Goal: Transaction & Acquisition: Download file/media

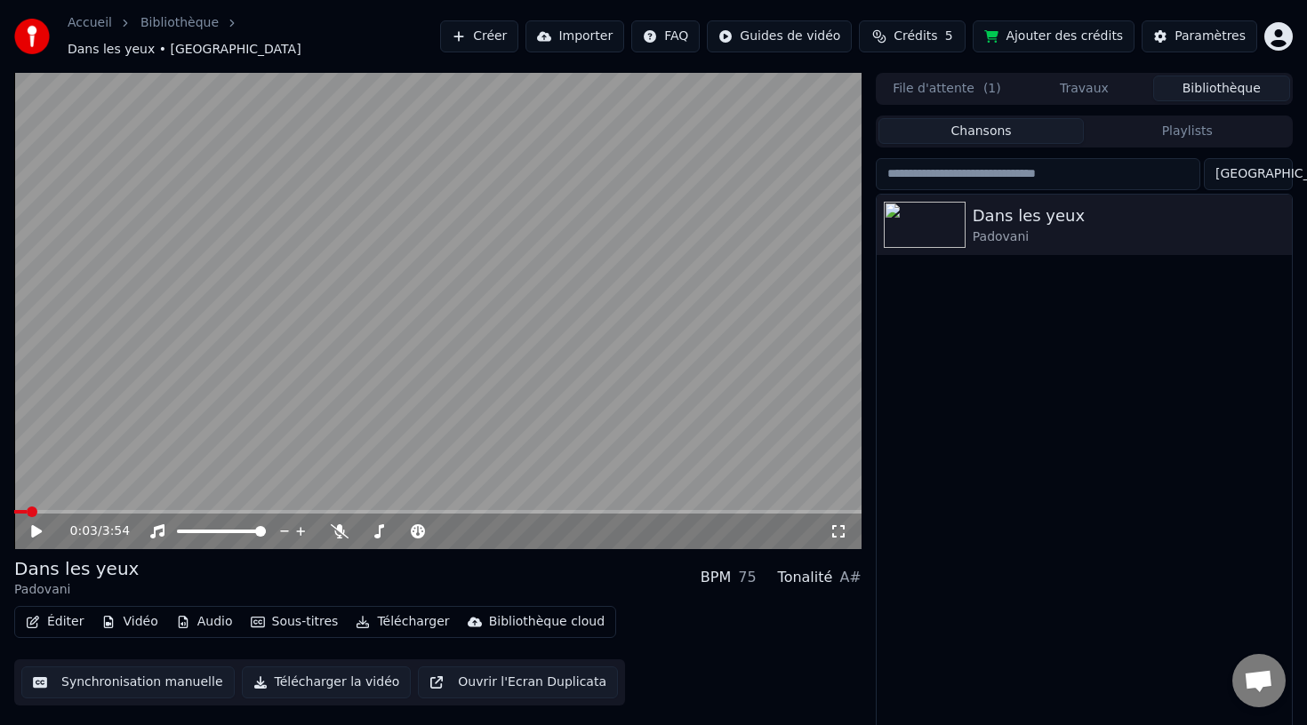
scroll to position [2, 0]
click at [1269, 216] on icon "button" at bounding box center [1276, 222] width 18 height 14
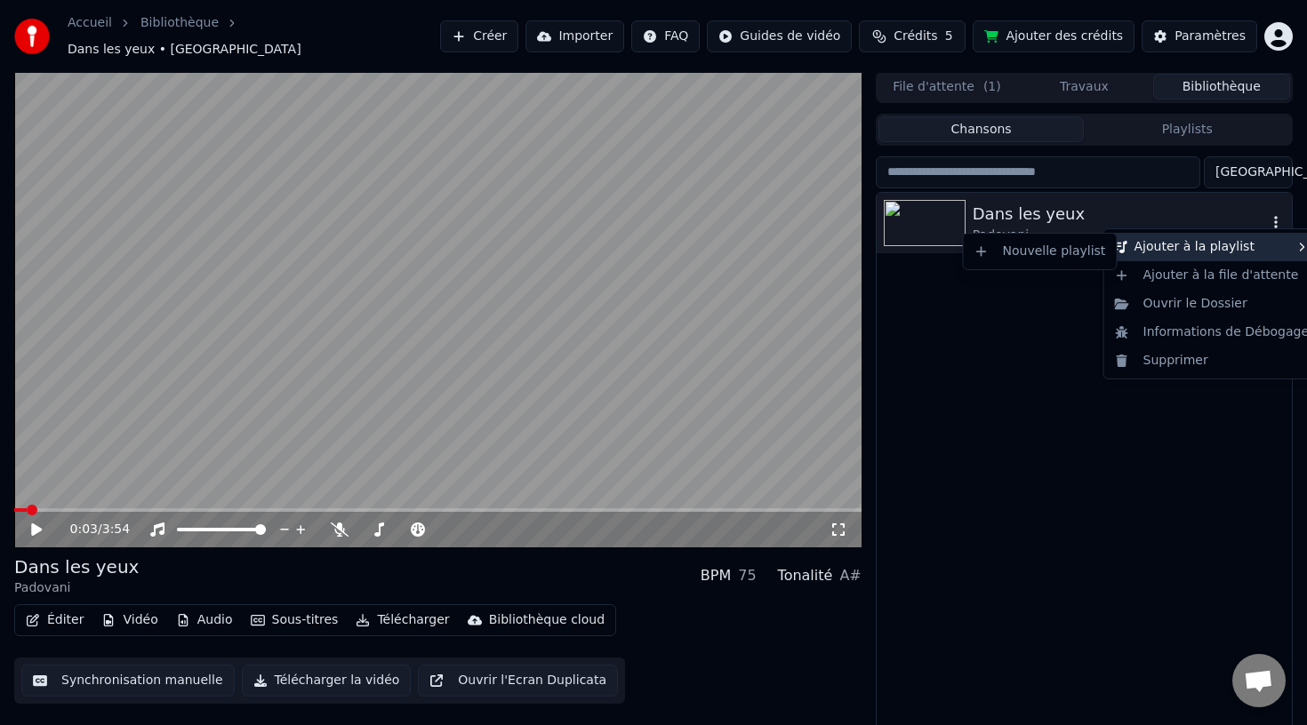
click at [1190, 248] on div "Ajouter à la playlist" at bounding box center [1212, 247] width 209 height 28
click at [1279, 244] on div "Ajouter à la playlist" at bounding box center [1212, 247] width 209 height 28
click at [1184, 256] on div "Ajouter à la playlist" at bounding box center [1212, 247] width 209 height 28
click at [1046, 251] on div "Nouvelle playlist" at bounding box center [1040, 251] width 146 height 28
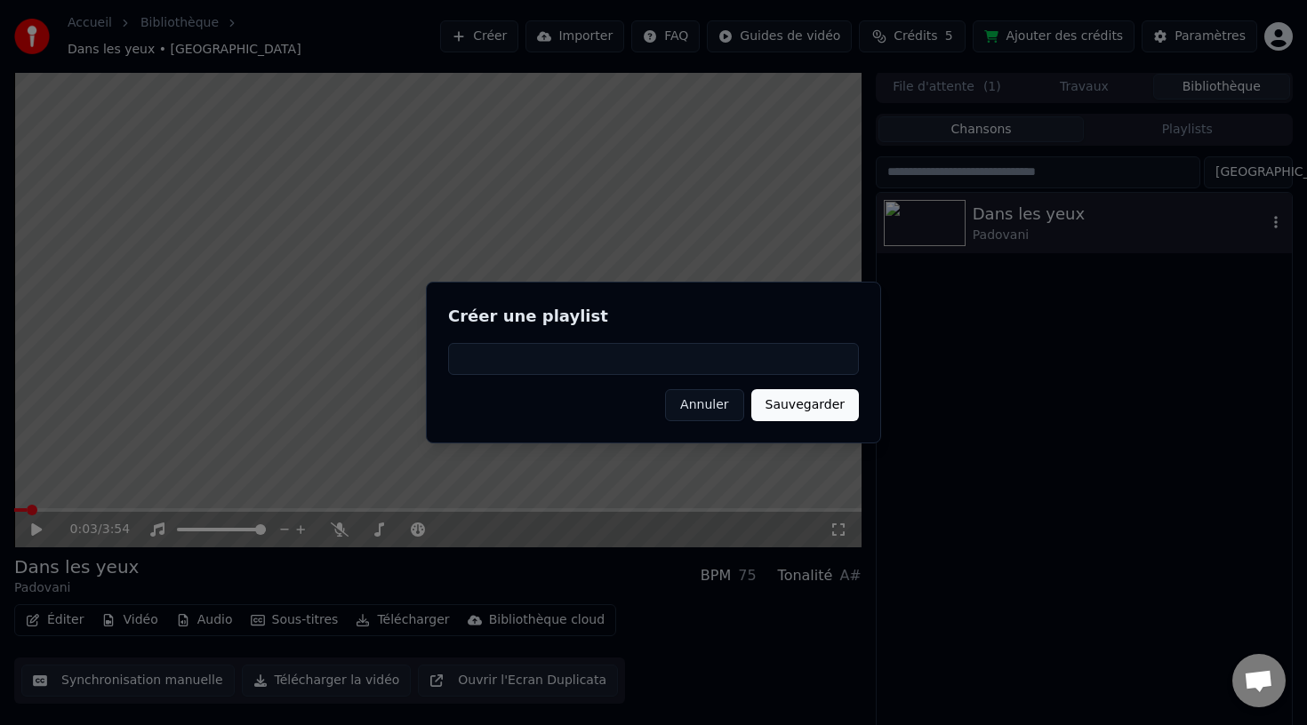
type input "*"
type input "**********"
click at [791, 404] on button "Sauvegarder" at bounding box center [805, 405] width 108 height 32
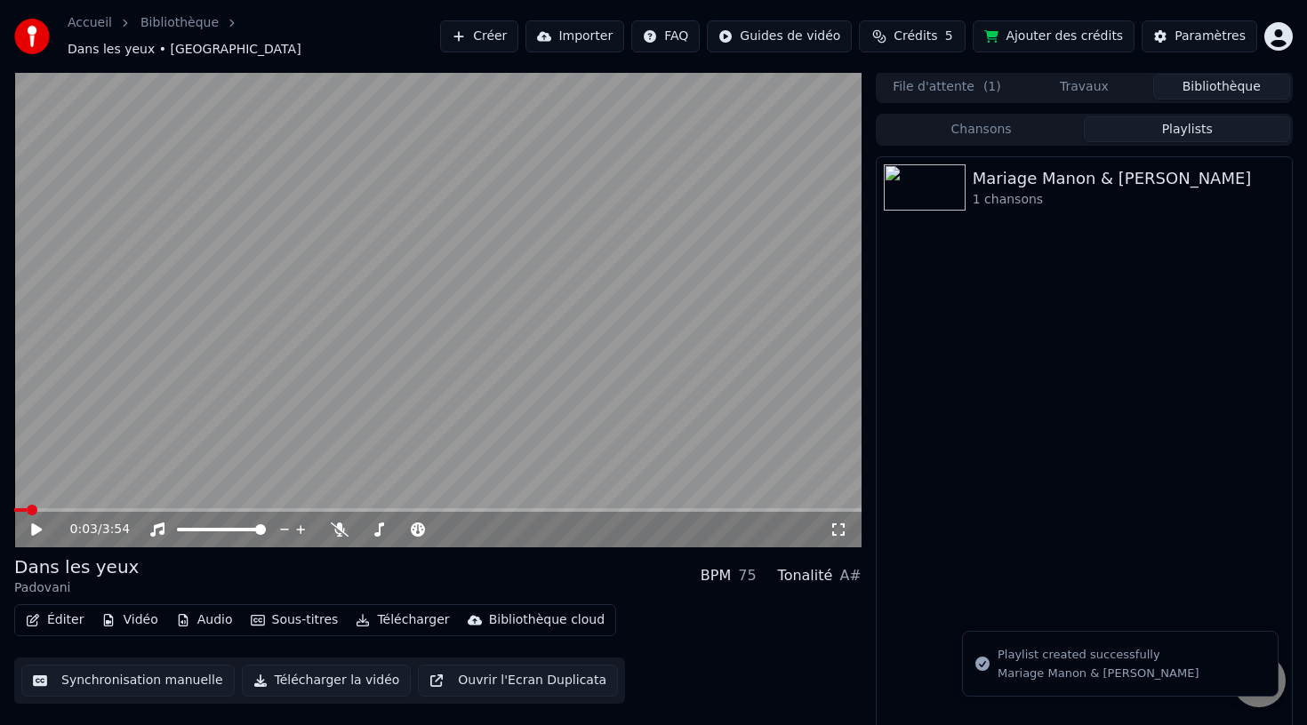
click at [1156, 116] on button "Playlists" at bounding box center [1187, 129] width 206 height 26
click at [1038, 207] on div "[PERSON_NAME] & [PERSON_NAME] 1 chansons" at bounding box center [1083, 187] width 415 height 60
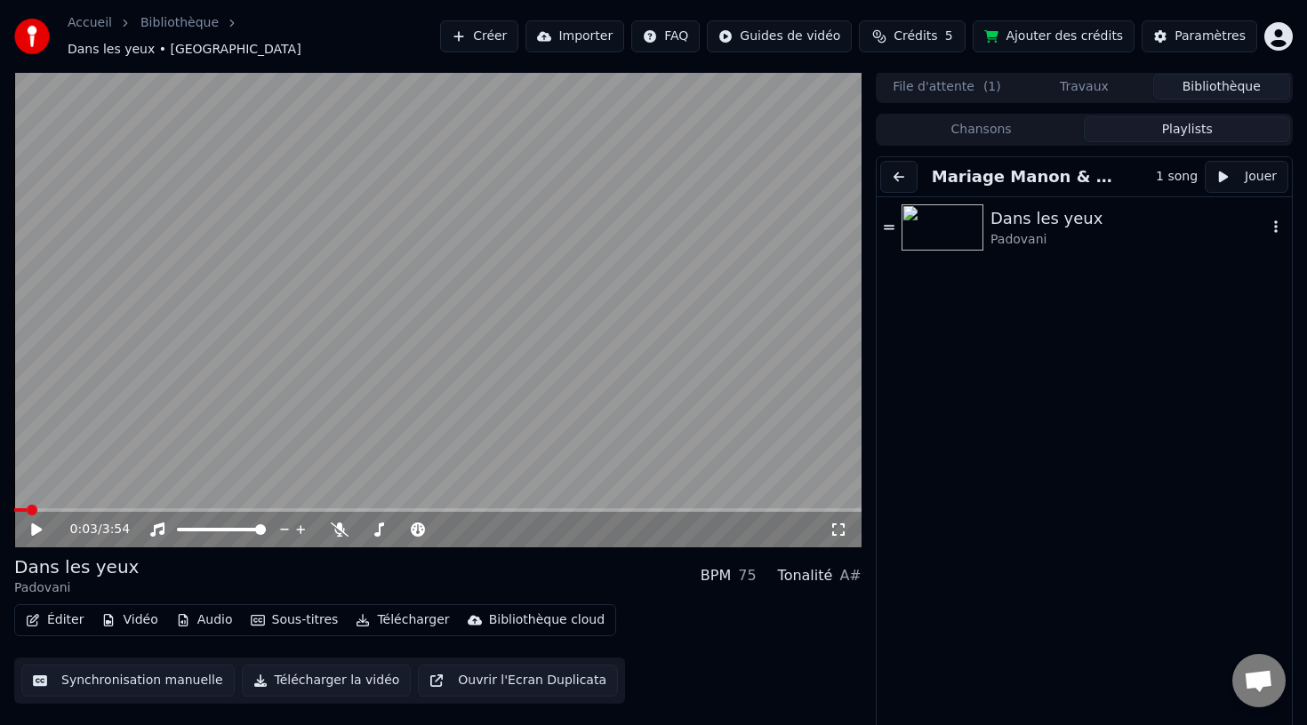
click at [1275, 221] on icon "button" at bounding box center [1276, 227] width 18 height 14
click at [485, 28] on button "Créer" at bounding box center [479, 36] width 78 height 32
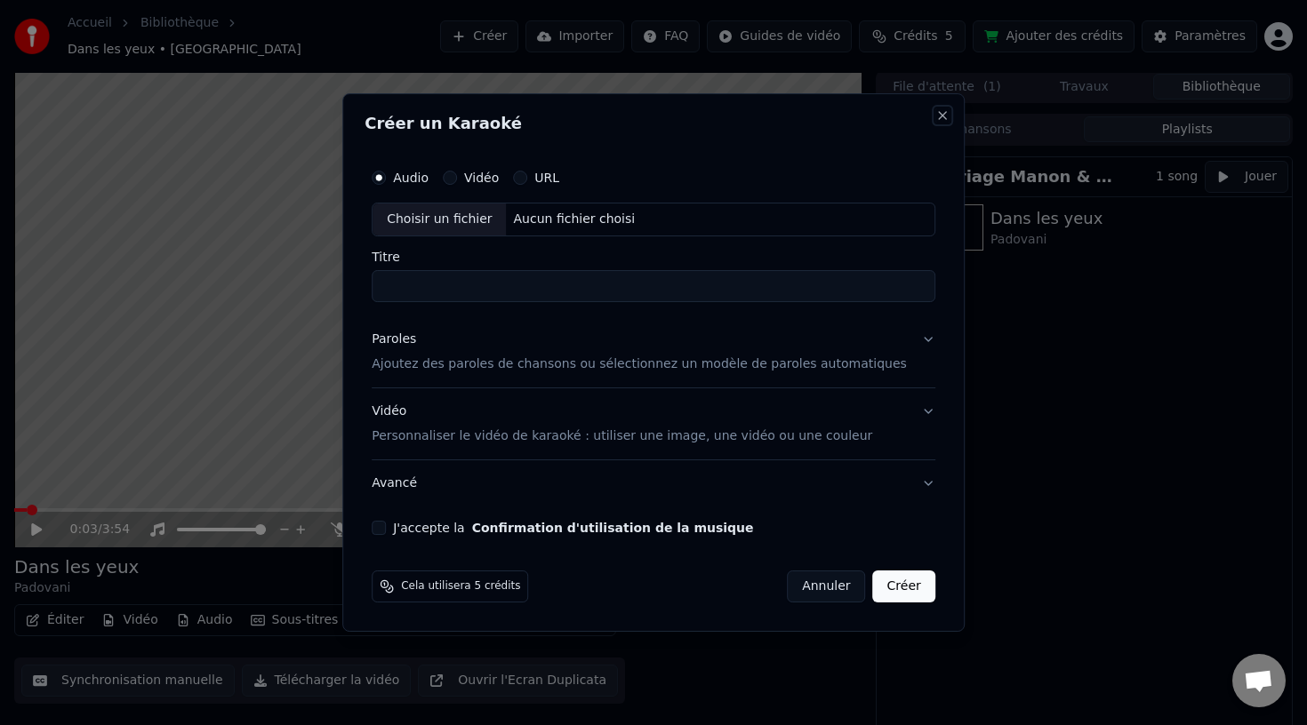
click at [935, 114] on button "Close" at bounding box center [942, 115] width 14 height 14
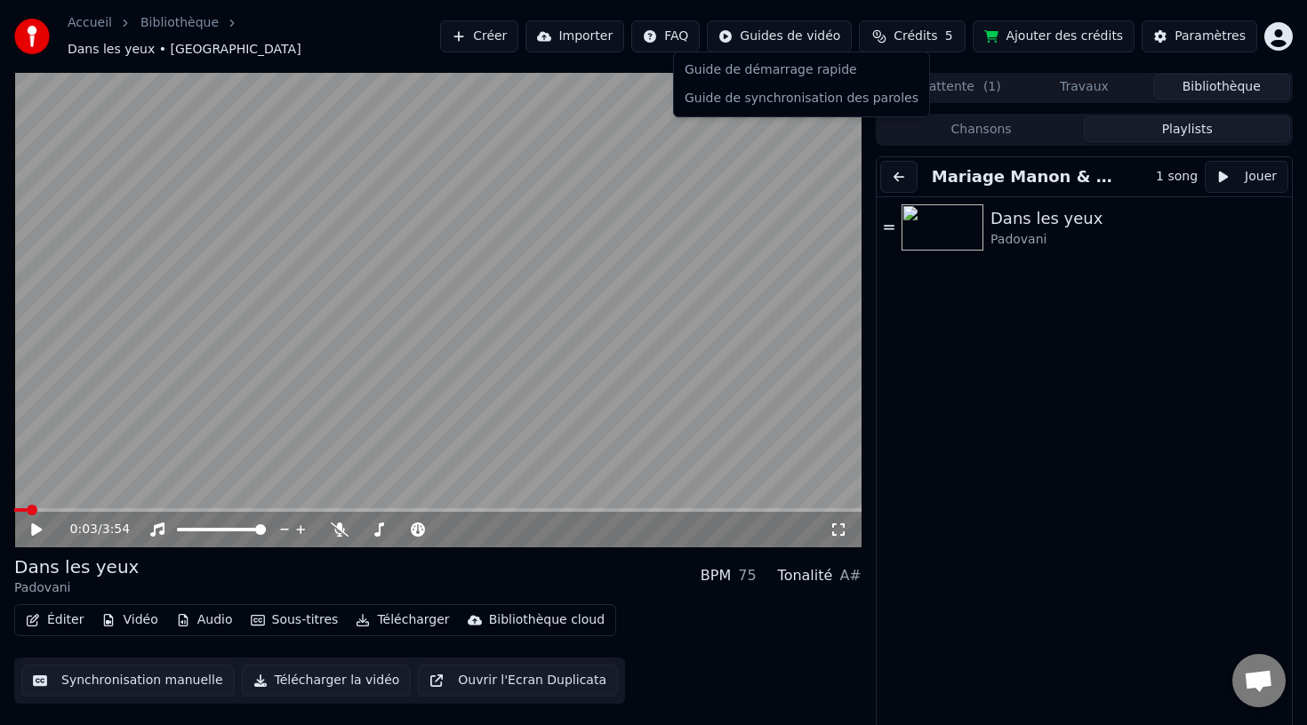
click at [805, 28] on html "Accueil Bibliothèque Dans les yeux • Padovani Créer Importer FAQ Guides de vidé…" at bounding box center [653, 360] width 1307 height 725
click at [1202, 39] on html "Accueil Bibliothèque Dans les yeux • Padovani Créer Importer FAQ Guides de vidé…" at bounding box center [653, 360] width 1307 height 725
click at [1181, 28] on div "Paramètres" at bounding box center [1209, 37] width 71 height 18
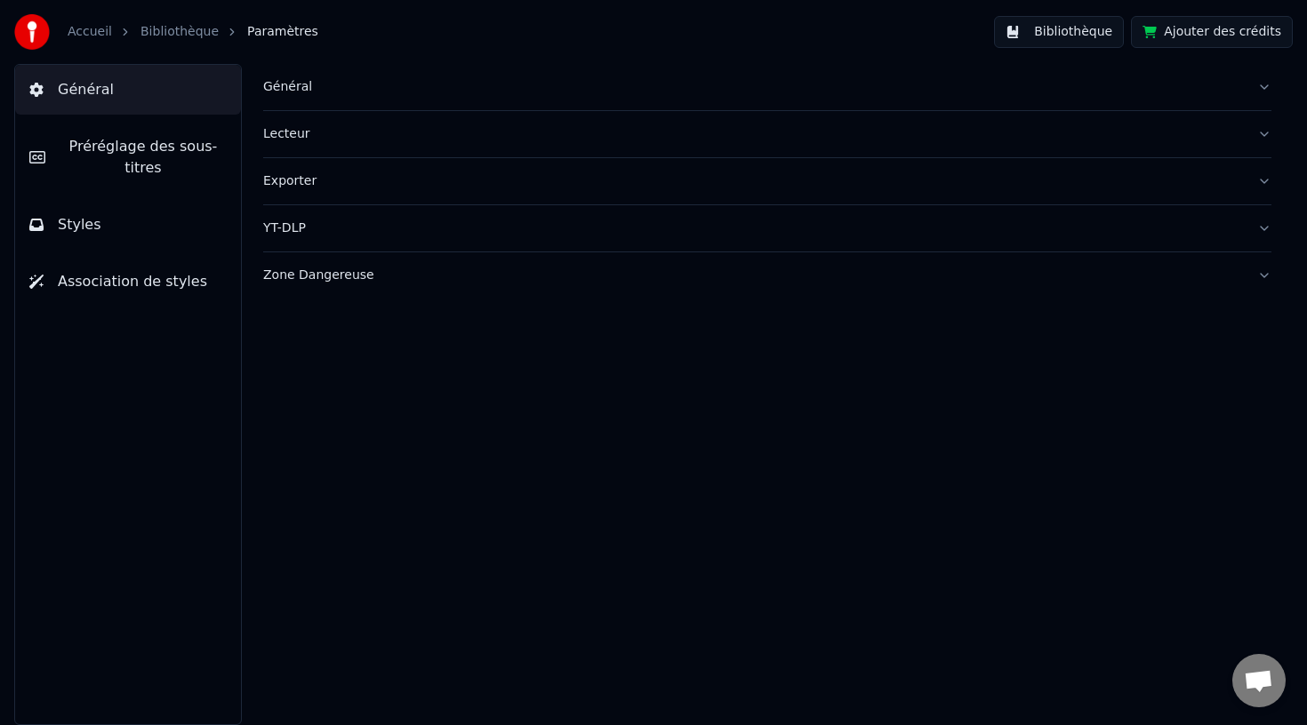
click at [401, 173] on div "Exporter" at bounding box center [753, 181] width 980 height 18
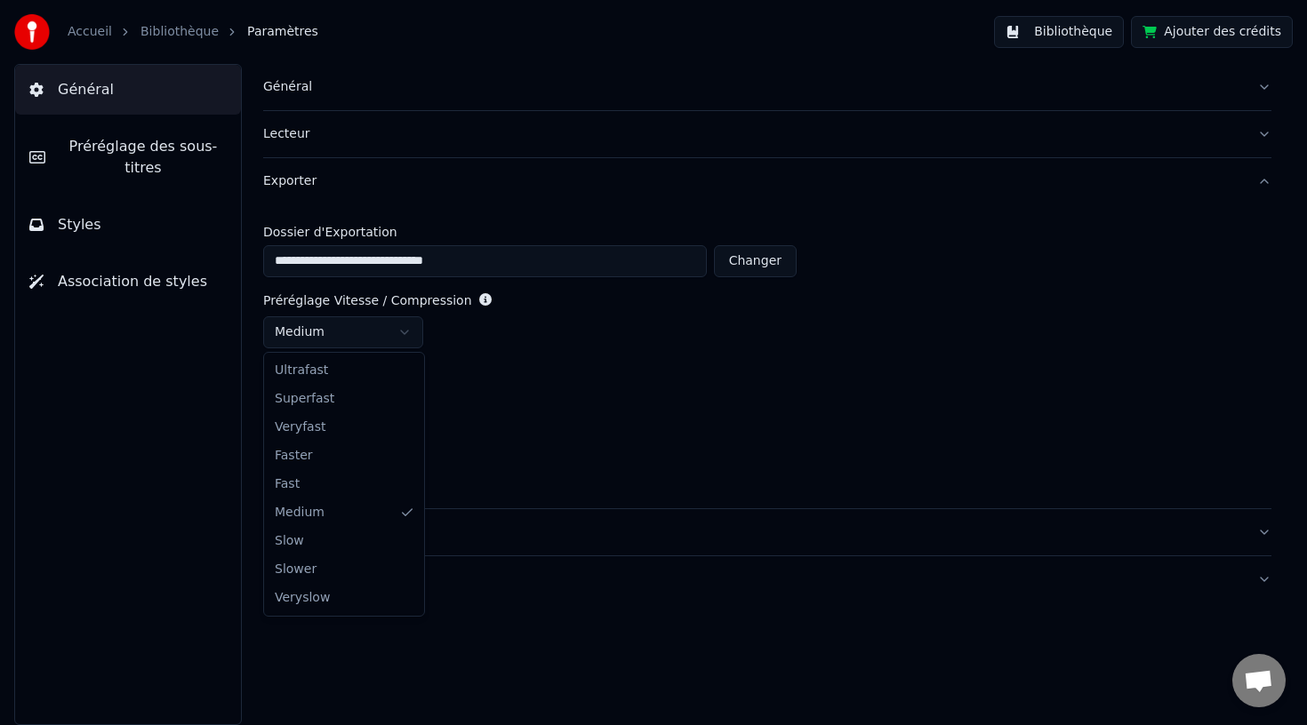
click at [354, 340] on html "**********" at bounding box center [653, 362] width 1307 height 725
click at [574, 452] on html "**********" at bounding box center [653, 362] width 1307 height 725
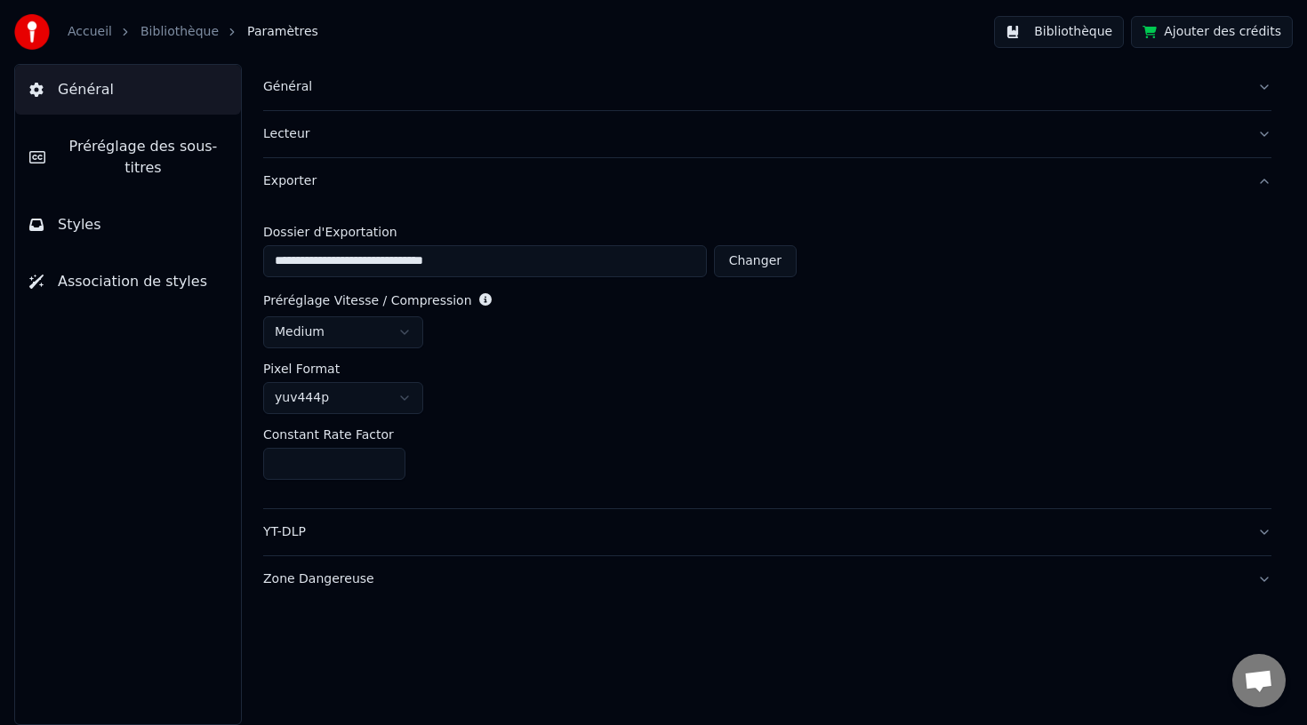
click at [762, 317] on div "medium" at bounding box center [767, 332] width 1008 height 32
click at [336, 528] on div "YT-DLP" at bounding box center [753, 533] width 980 height 18
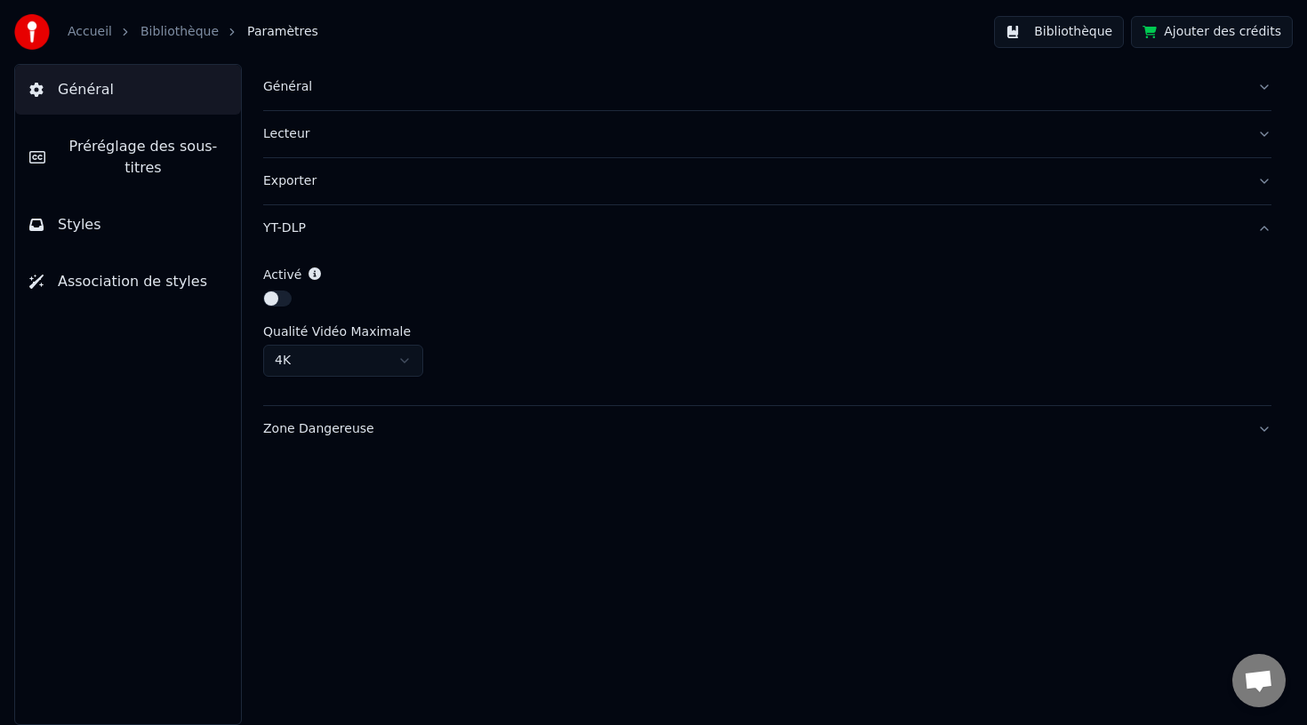
click at [75, 96] on span "Général" at bounding box center [86, 89] width 56 height 21
click at [175, 23] on link "Bibliothèque" at bounding box center [179, 32] width 78 height 18
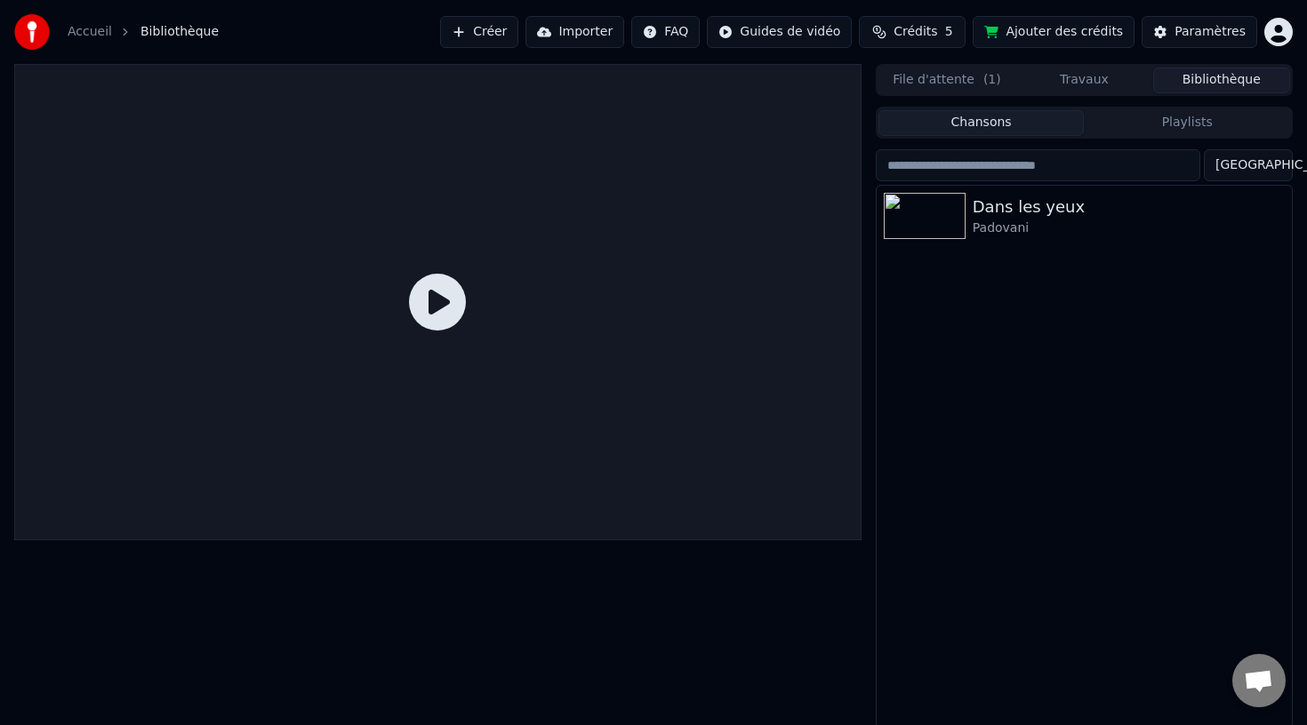
click at [71, 36] on link "Accueil" at bounding box center [90, 32] width 44 height 18
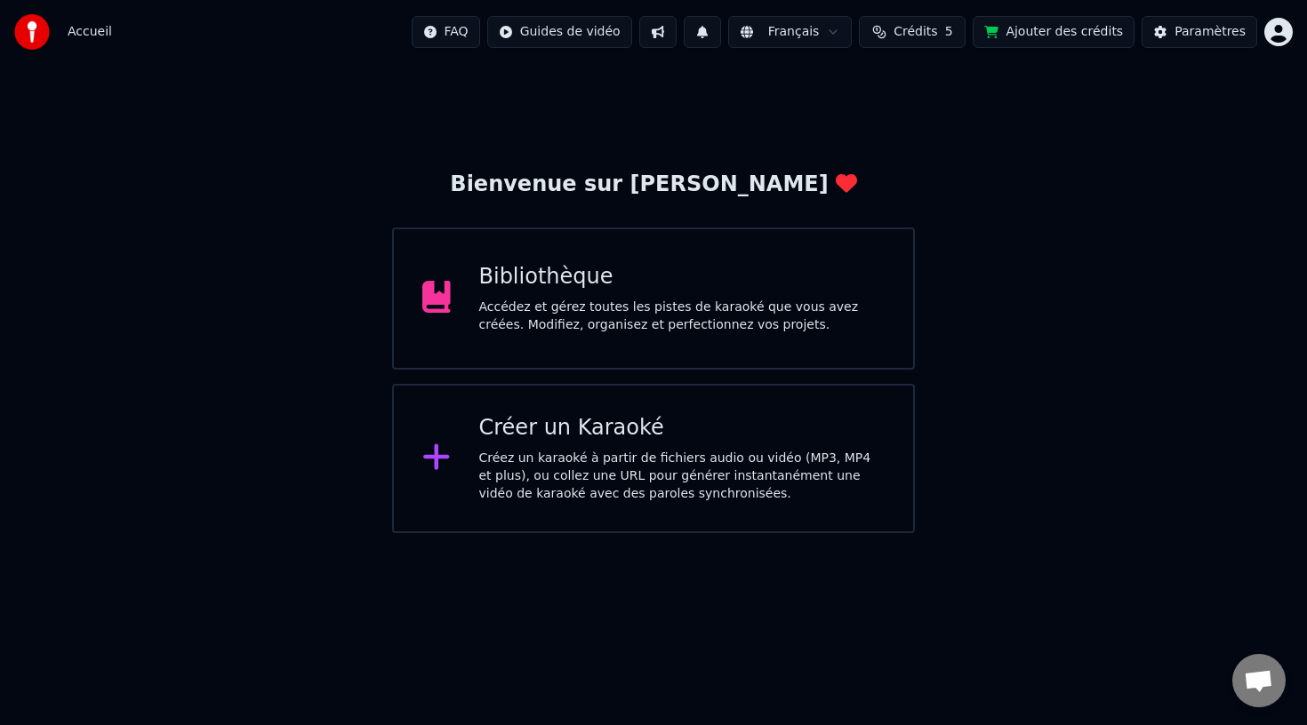
click at [653, 485] on div "Créez un karaoké à partir de fichiers audio ou vidéo (MP3, MP4 et plus), ou col…" at bounding box center [682, 476] width 406 height 53
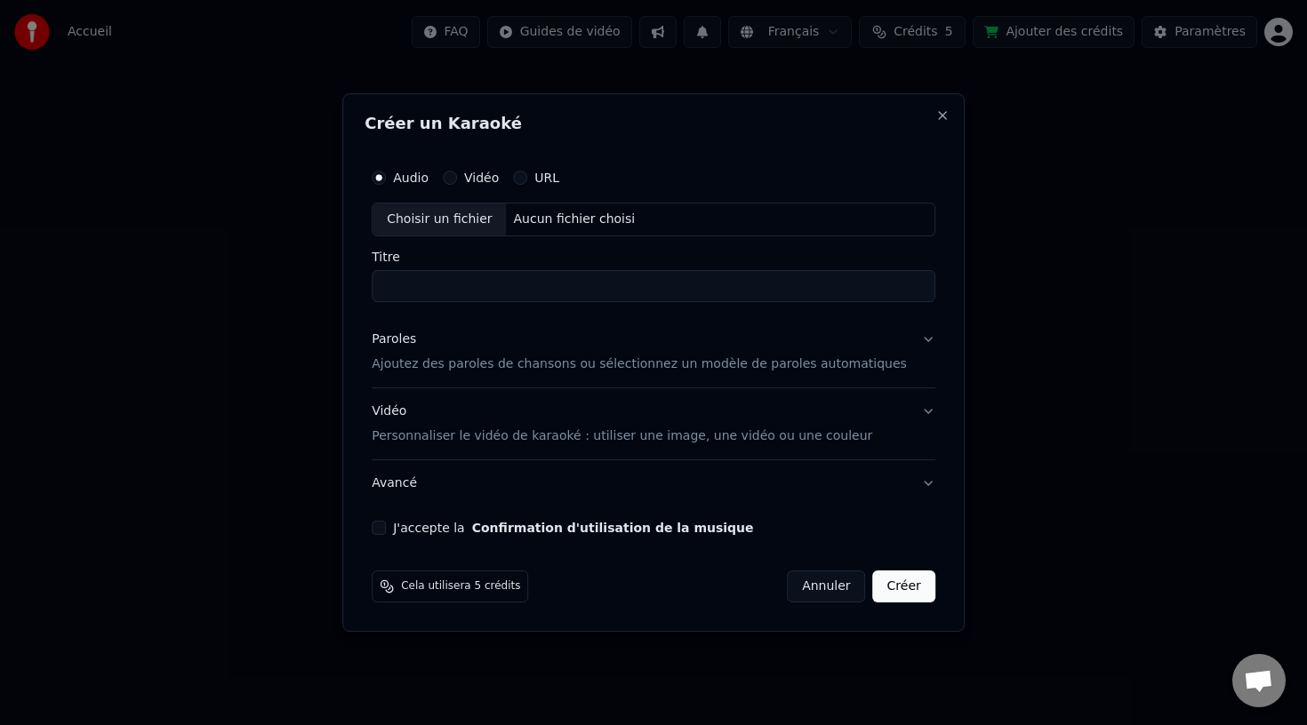
click at [930, 125] on div "Créer un Karaoké Audio Vidéo URL Choisir un fichier Aucun fichier choisi Titre …" at bounding box center [653, 362] width 622 height 539
click at [938, 112] on div "Créer un Karaoké Audio Vidéo URL Choisir un fichier Aucun fichier choisi Titre …" at bounding box center [653, 362] width 622 height 539
click at [916, 122] on h2 "Créer un Karaoké" at bounding box center [653, 124] width 578 height 16
click at [935, 116] on button "Close" at bounding box center [942, 115] width 14 height 14
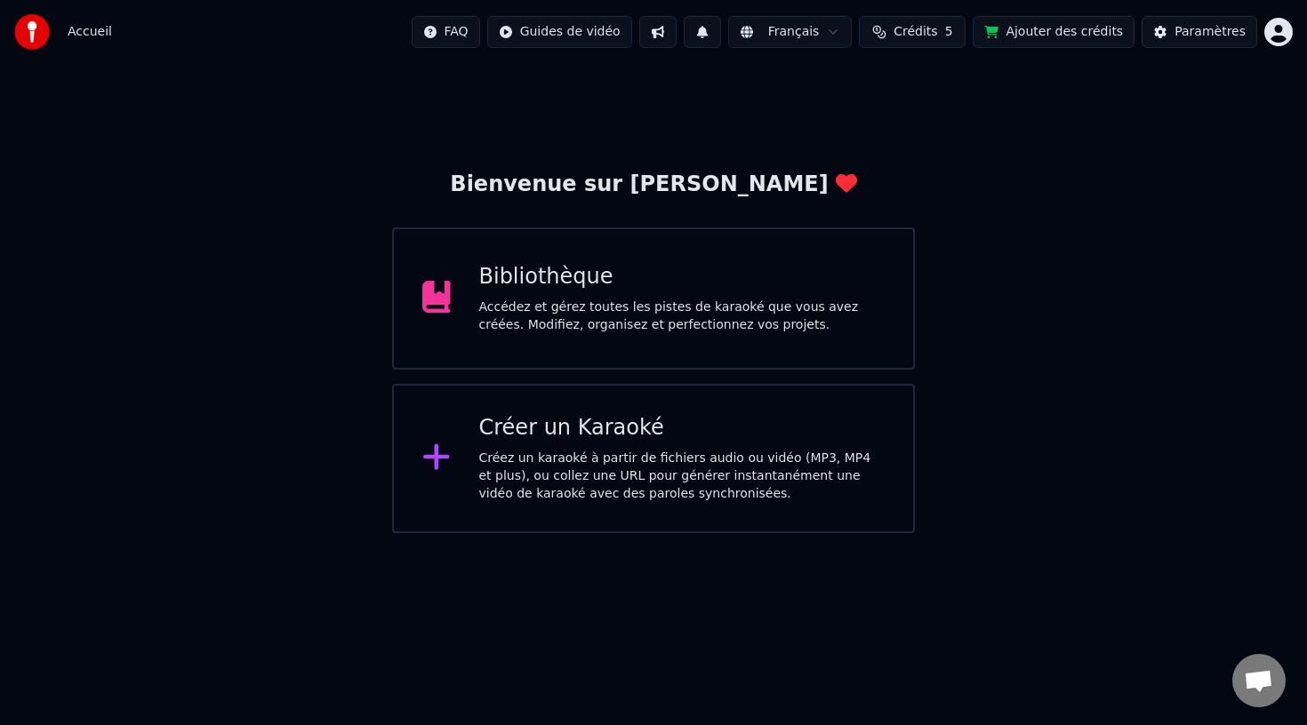
click at [560, 306] on div "Accédez et gérez toutes les pistes de karaoké que vous avez créées. Modifiez, o…" at bounding box center [682, 317] width 406 height 36
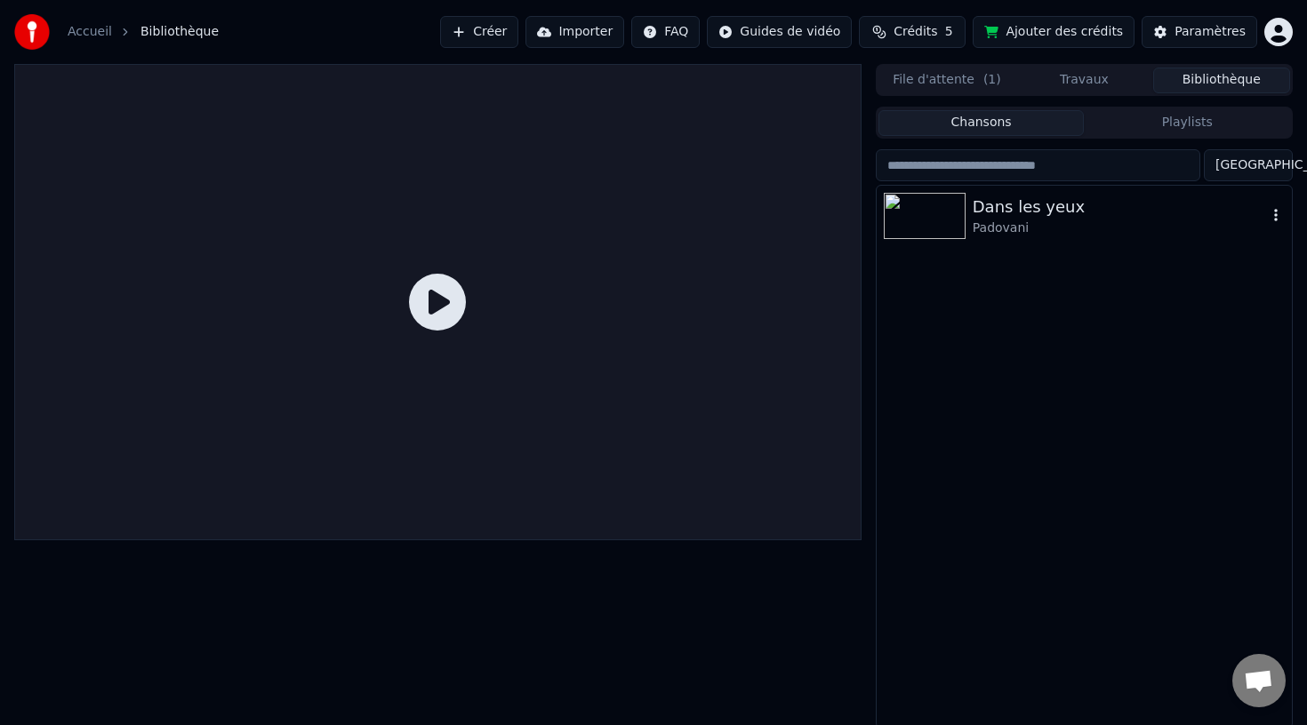
click at [1100, 235] on div "Padovani" at bounding box center [1119, 229] width 294 height 18
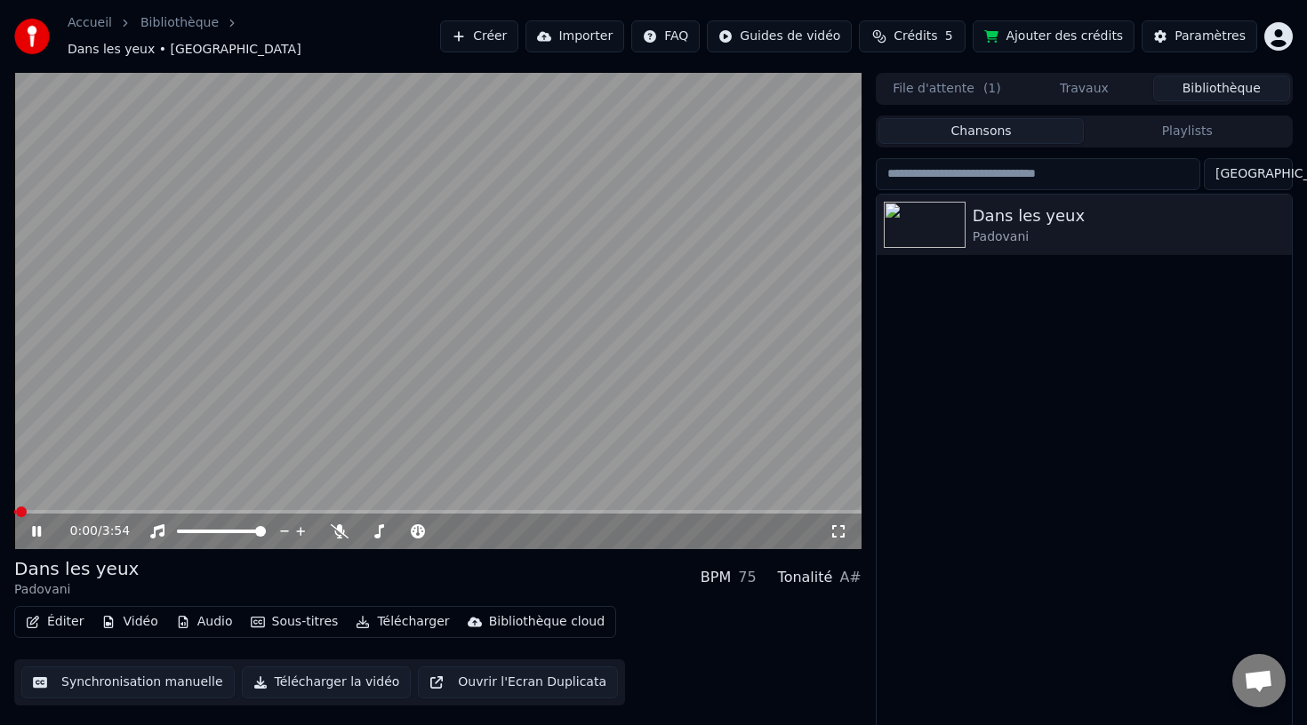
click at [1085, 82] on button "Travaux" at bounding box center [1083, 89] width 137 height 26
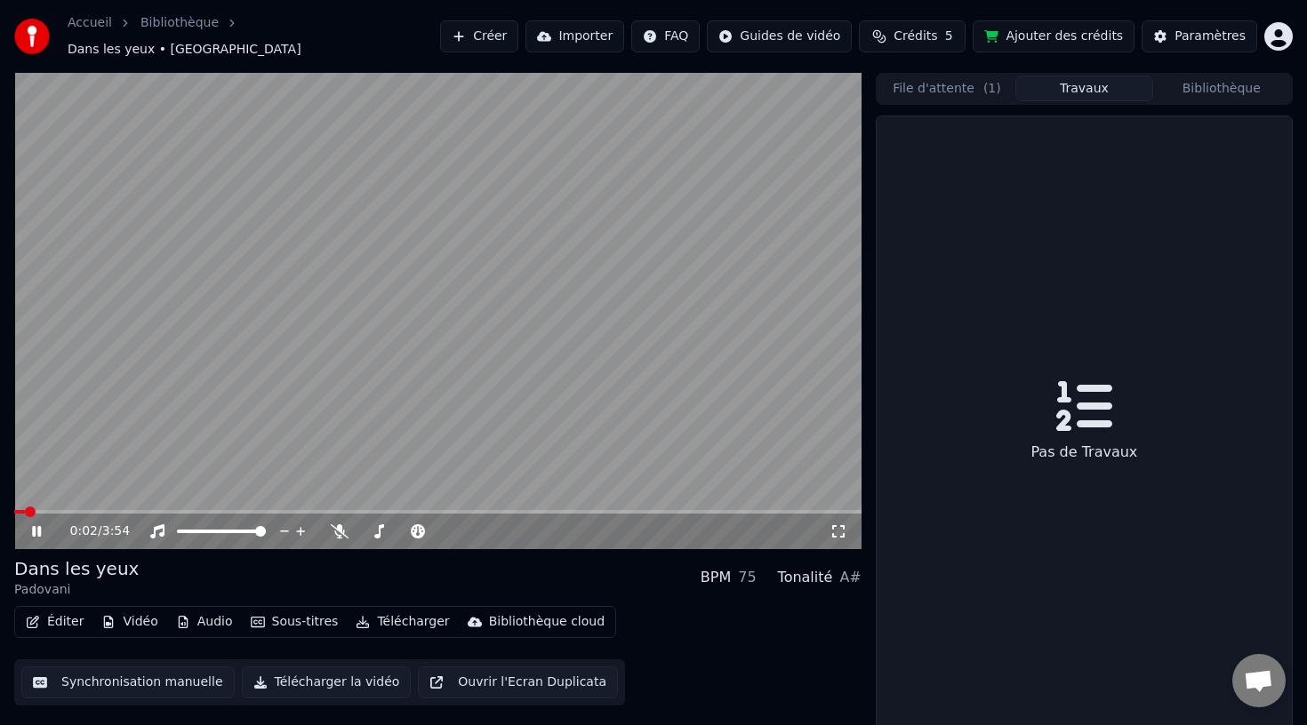
click at [41, 528] on icon at bounding box center [49, 531] width 42 height 14
click at [1209, 73] on div "File d'attente ( 1 ) Travaux Bibliothèque" at bounding box center [1084, 89] width 417 height 32
click at [1209, 76] on button "Bibliothèque" at bounding box center [1221, 89] width 137 height 26
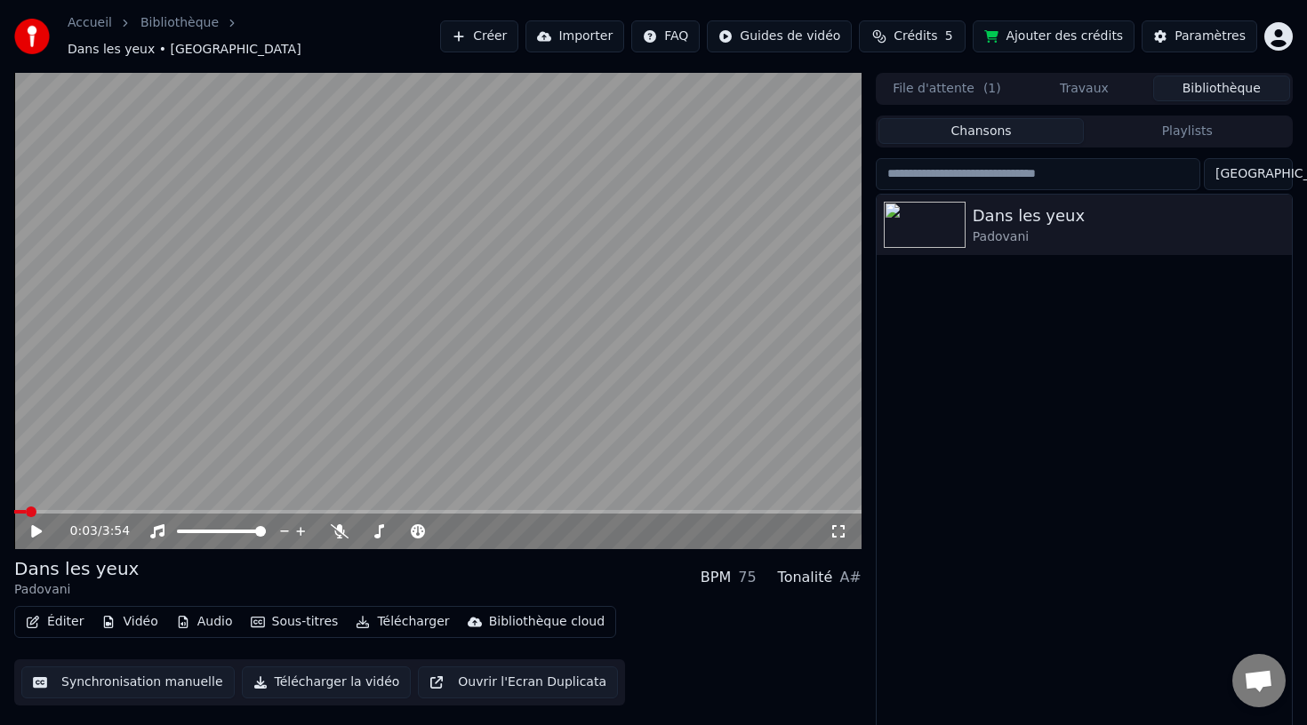
click at [1181, 124] on button "Playlists" at bounding box center [1187, 131] width 206 height 26
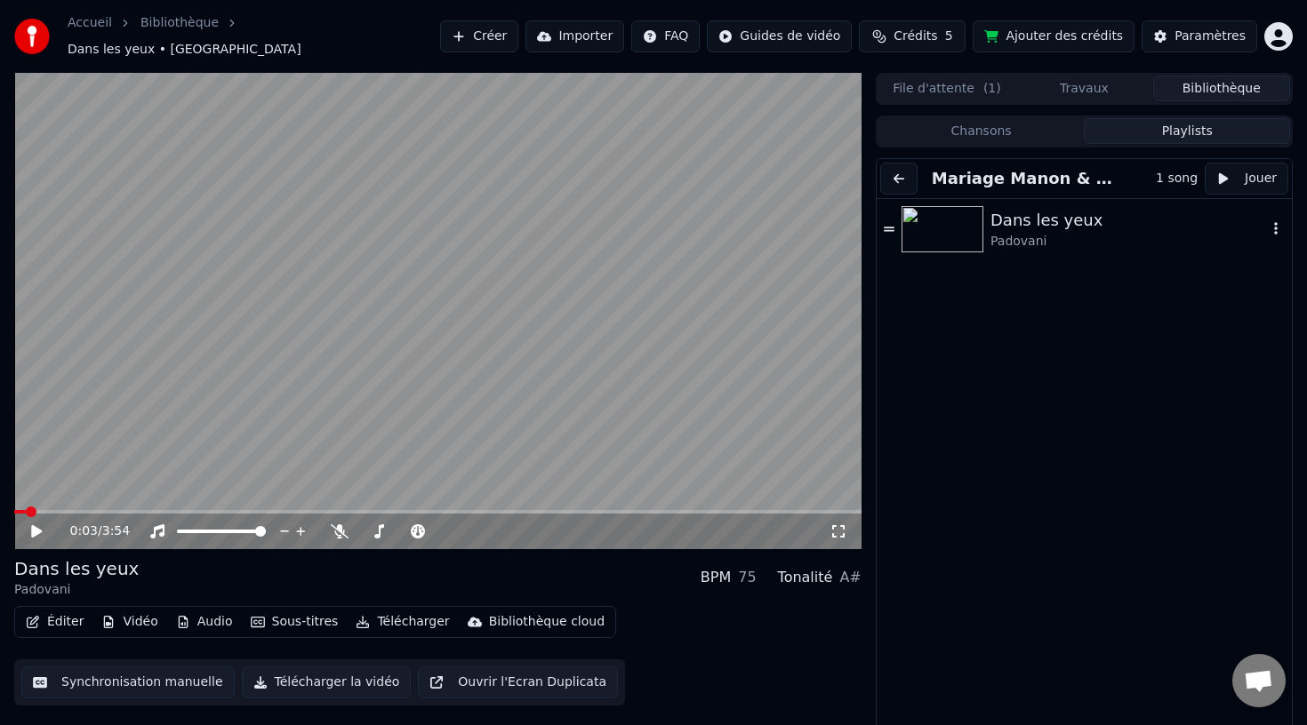
click at [888, 223] on icon at bounding box center [889, 229] width 11 height 12
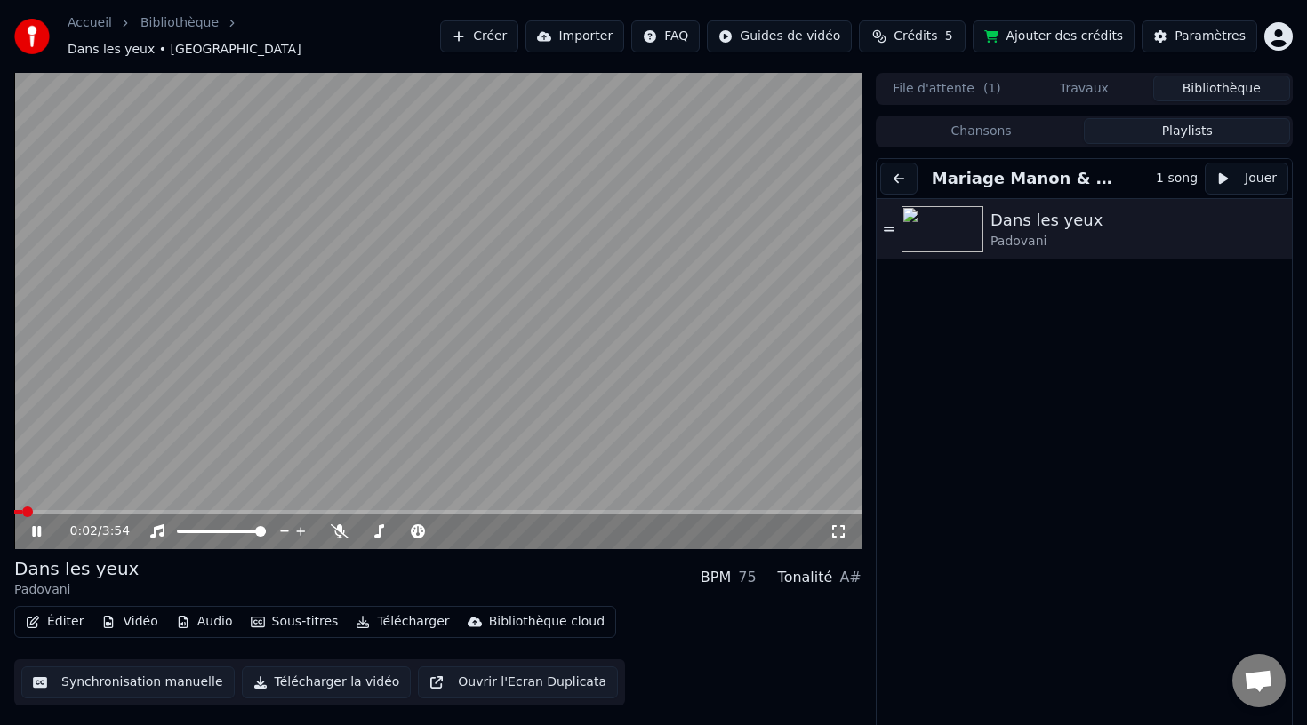
click at [36, 527] on icon at bounding box center [49, 531] width 42 height 14
click at [390, 618] on button "Télécharger" at bounding box center [402, 622] width 108 height 25
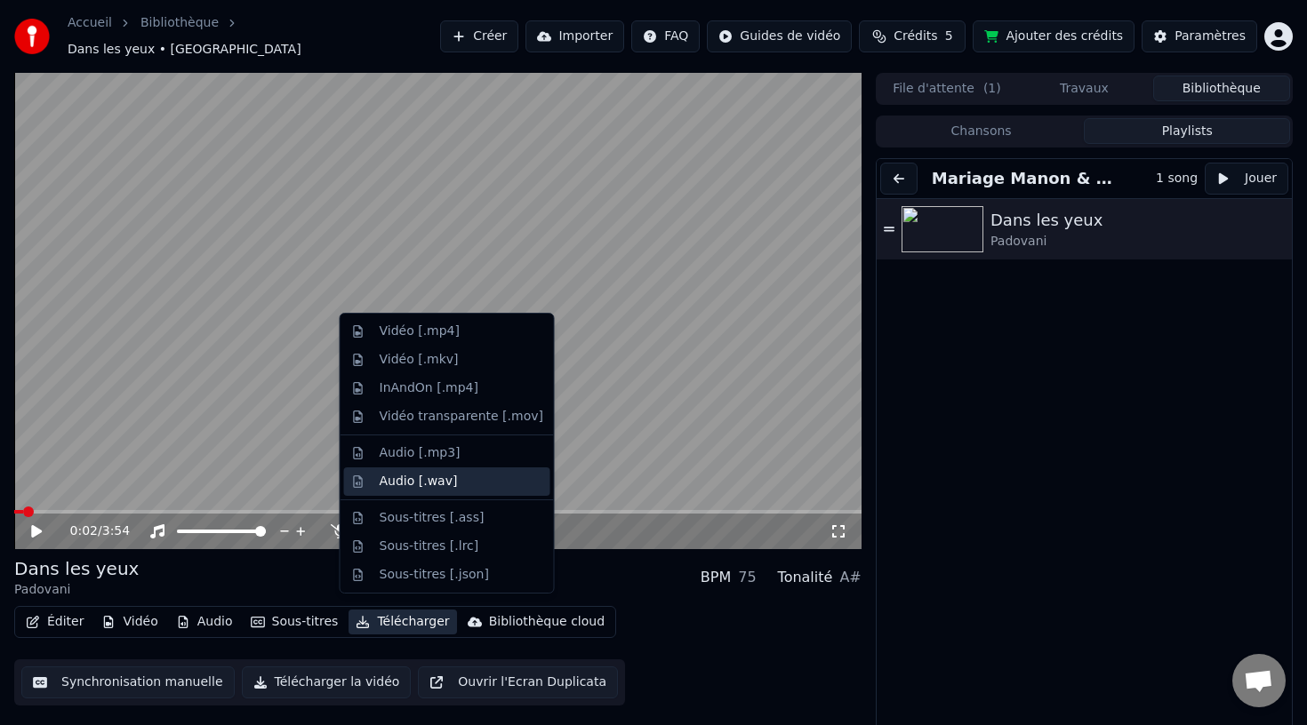
scroll to position [4, 0]
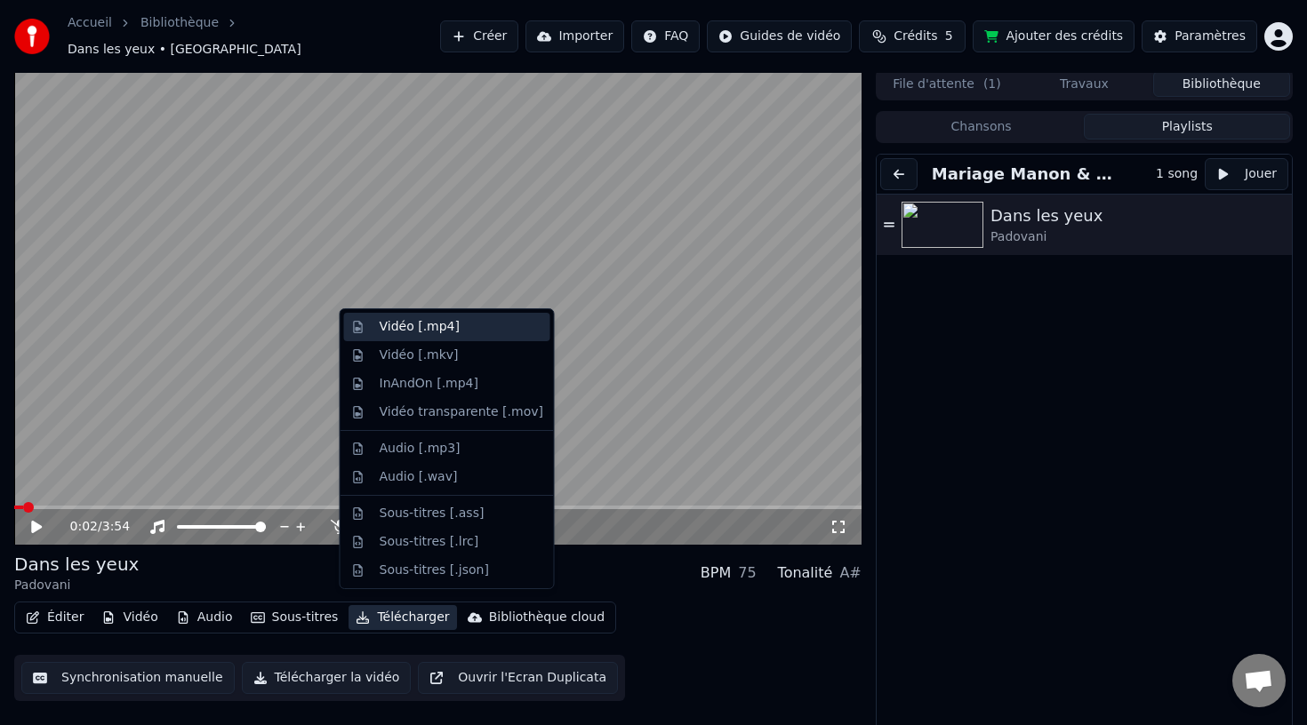
click at [465, 318] on div "Vidéo [.mp4]" at bounding box center [462, 327] width 164 height 18
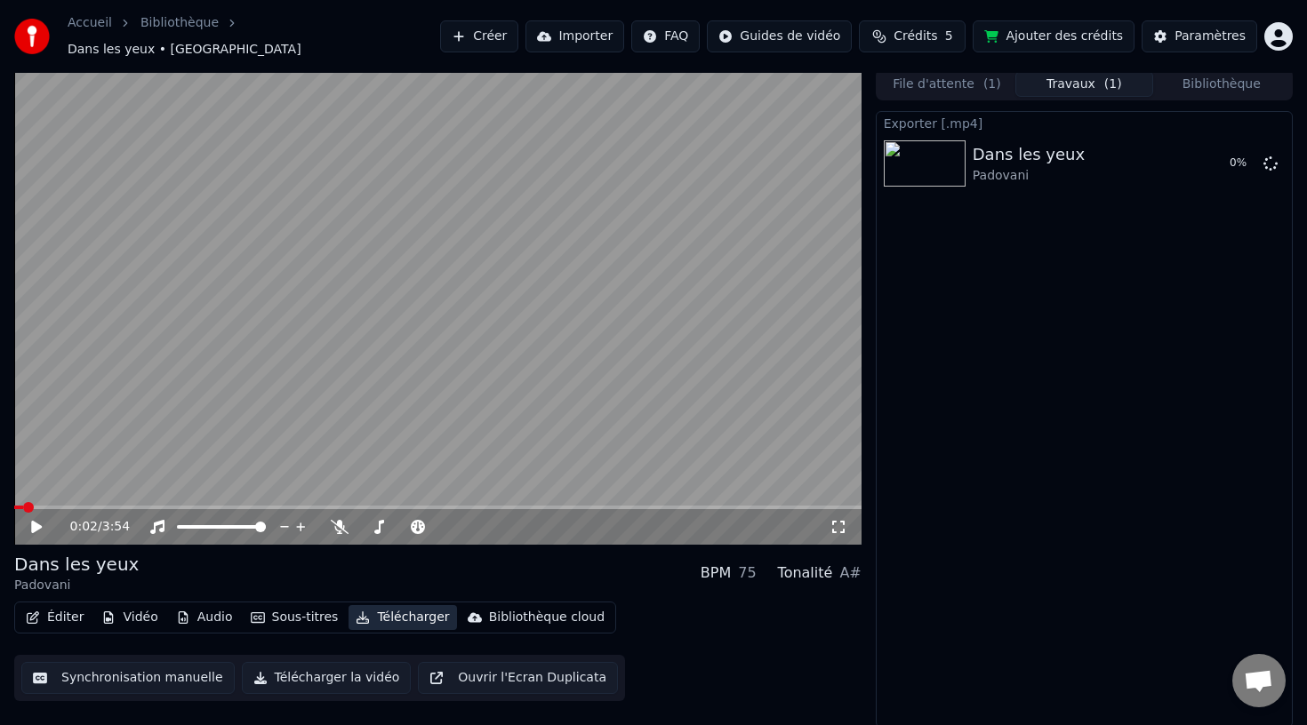
scroll to position [0, 0]
